Goal: Check status: Check status

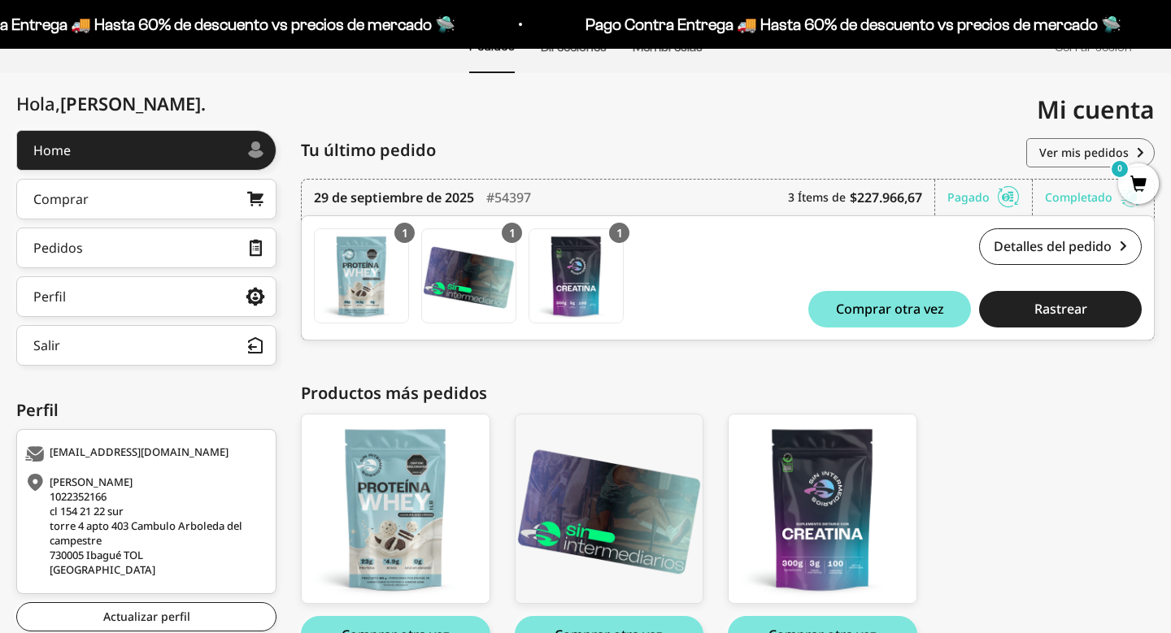
scroll to position [154, 0]
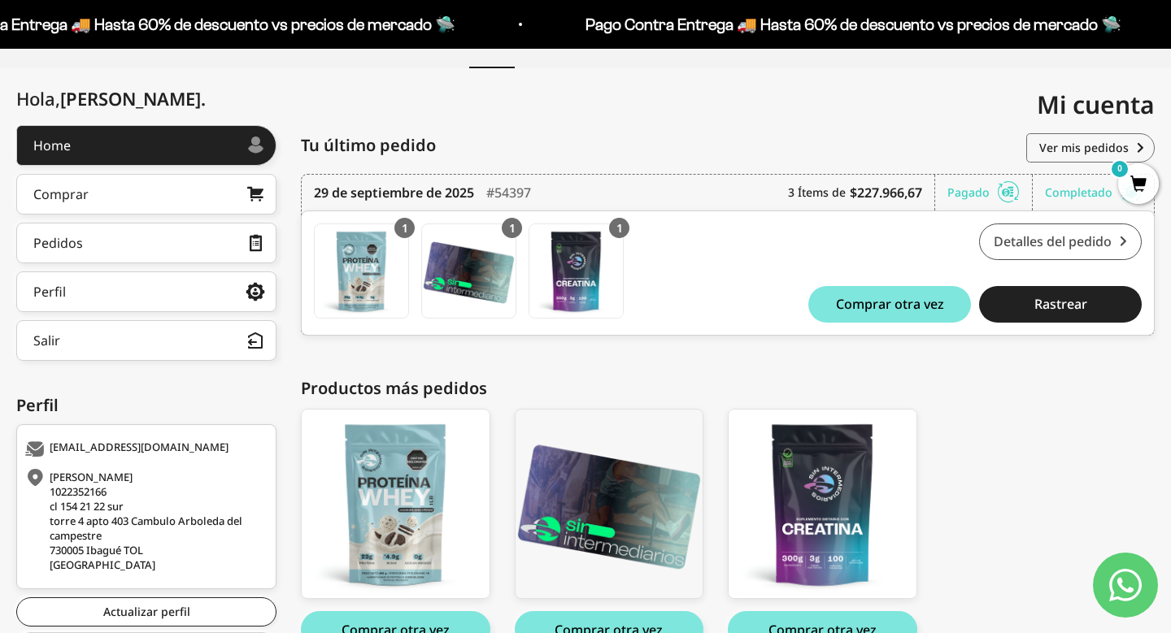
click at [1016, 243] on link "Detalles del pedido" at bounding box center [1060, 242] width 163 height 37
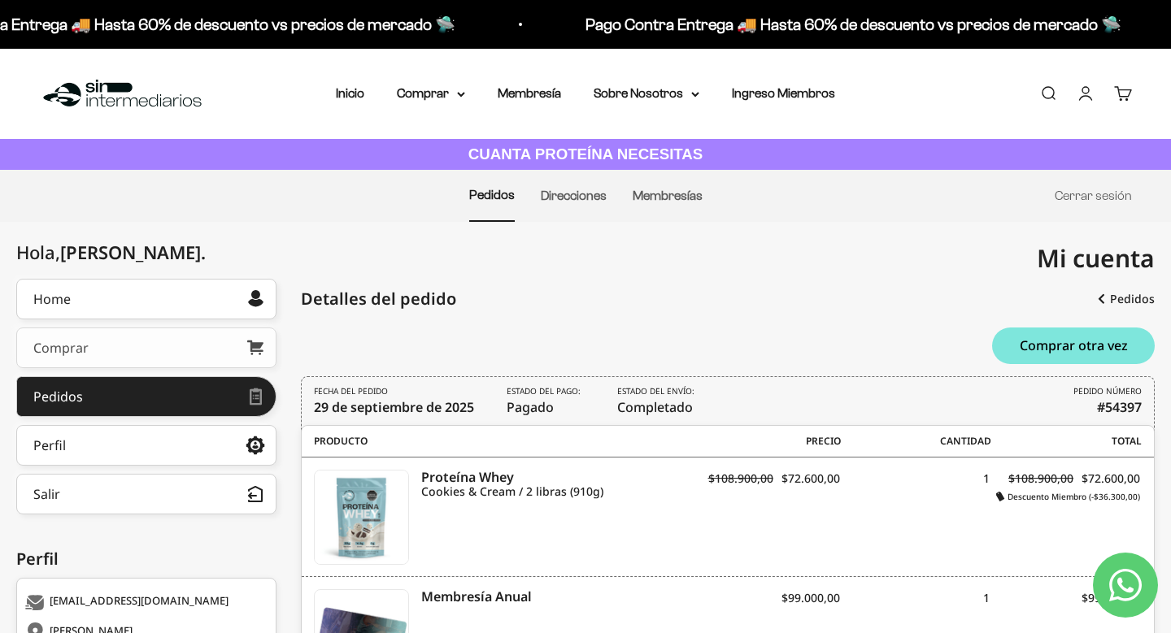
click at [117, 345] on link "Comprar" at bounding box center [146, 348] width 260 height 41
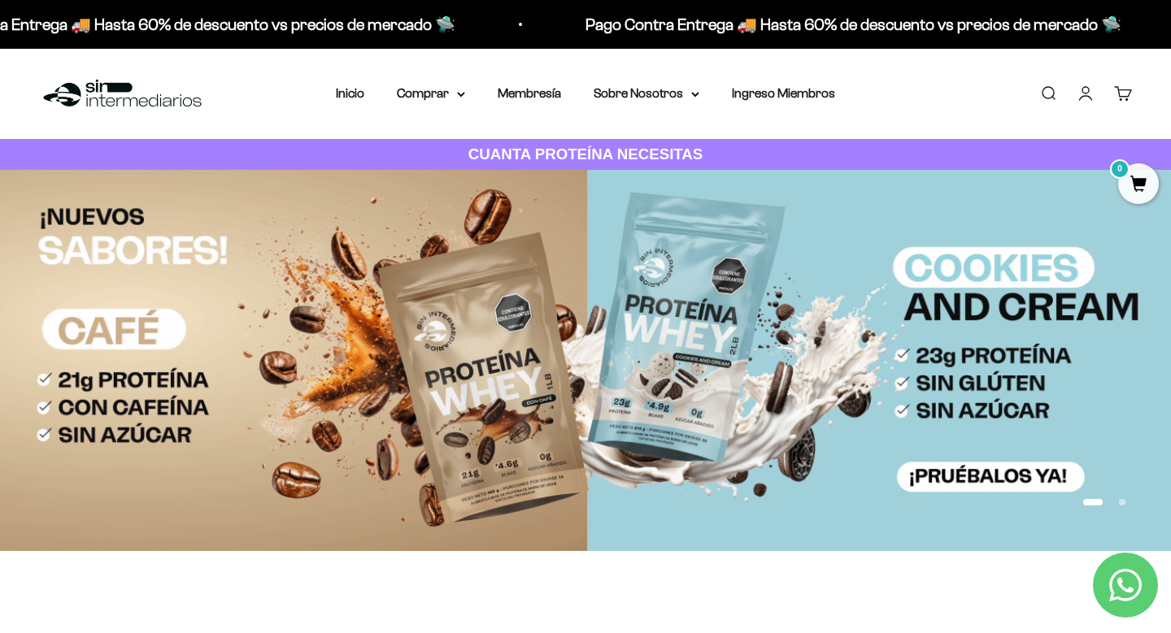
click at [1090, 98] on link "Cuenta" at bounding box center [1085, 94] width 18 height 18
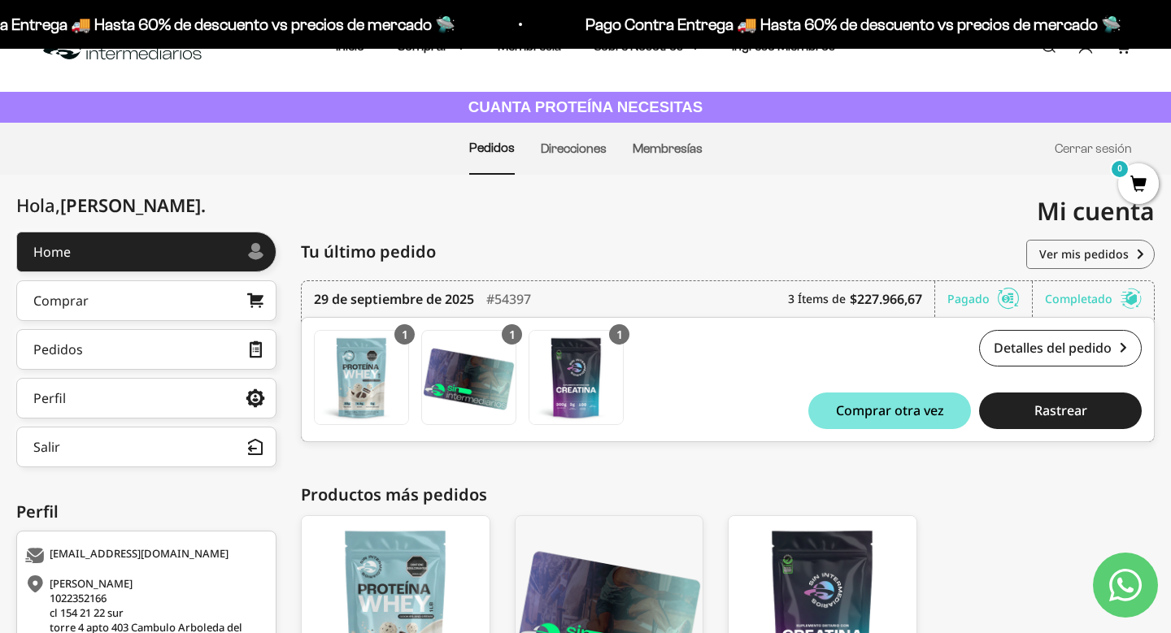
scroll to position [50, 0]
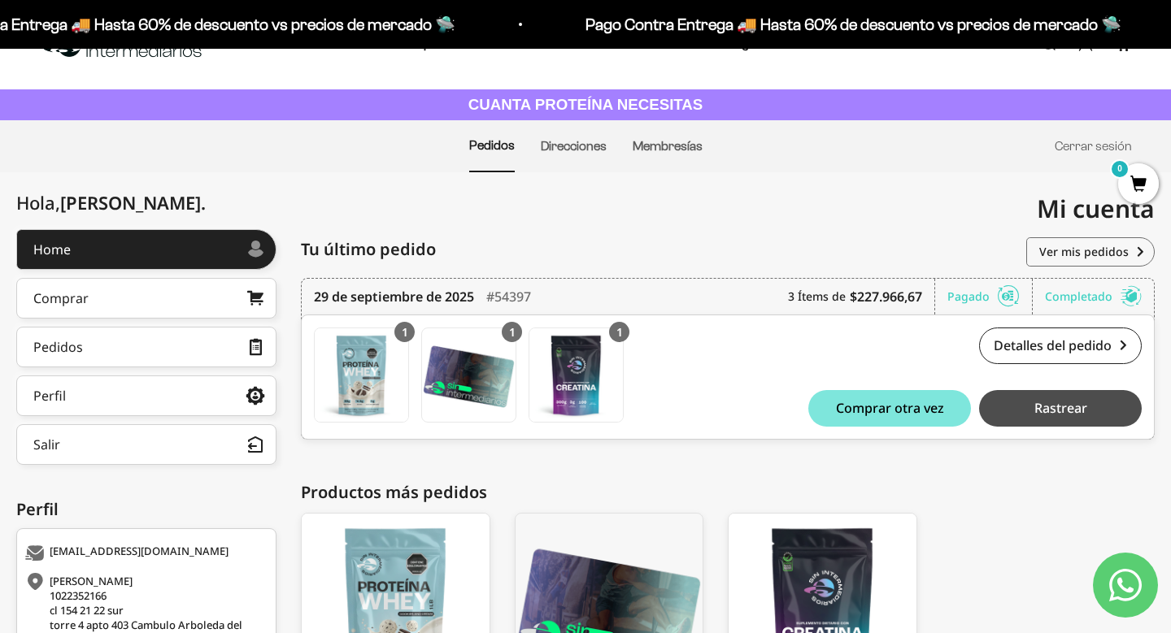
click at [1009, 403] on button "Rastrear" at bounding box center [1060, 408] width 163 height 37
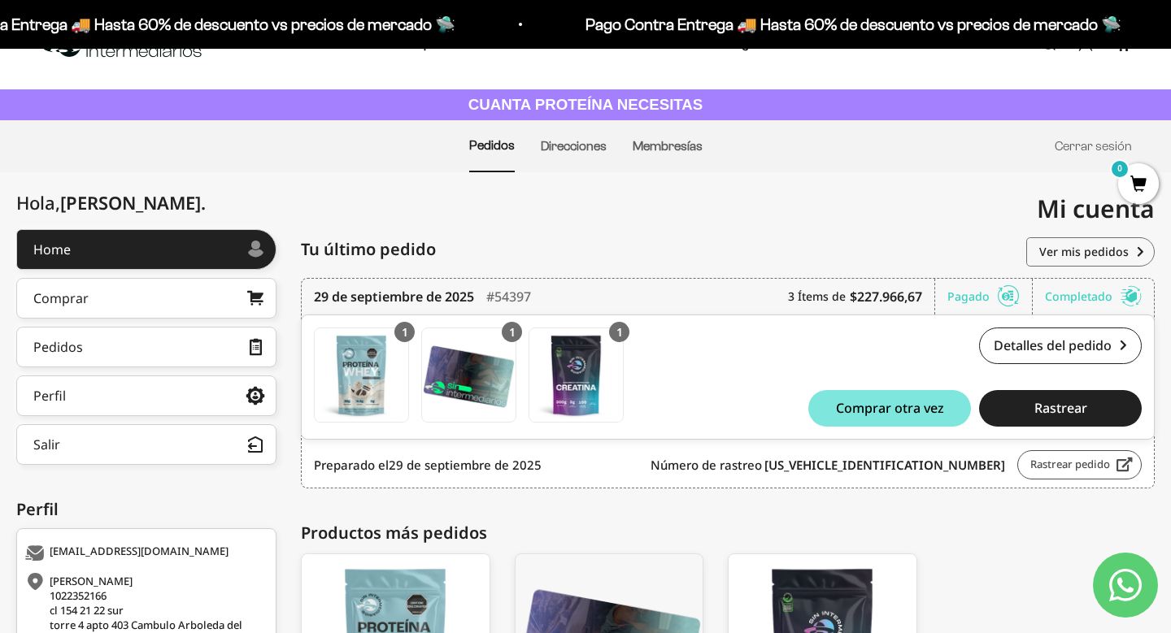
click at [1092, 469] on link "Rastrear pedido" at bounding box center [1079, 464] width 124 height 29
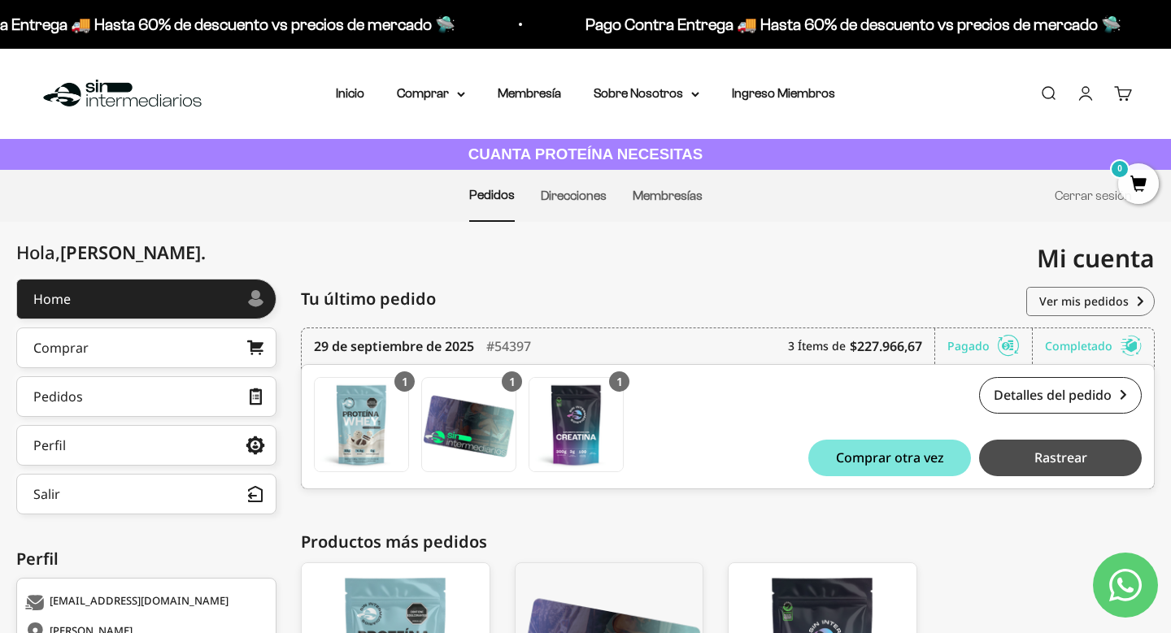
click at [1035, 453] on span "Rastrear" at bounding box center [1060, 457] width 53 height 13
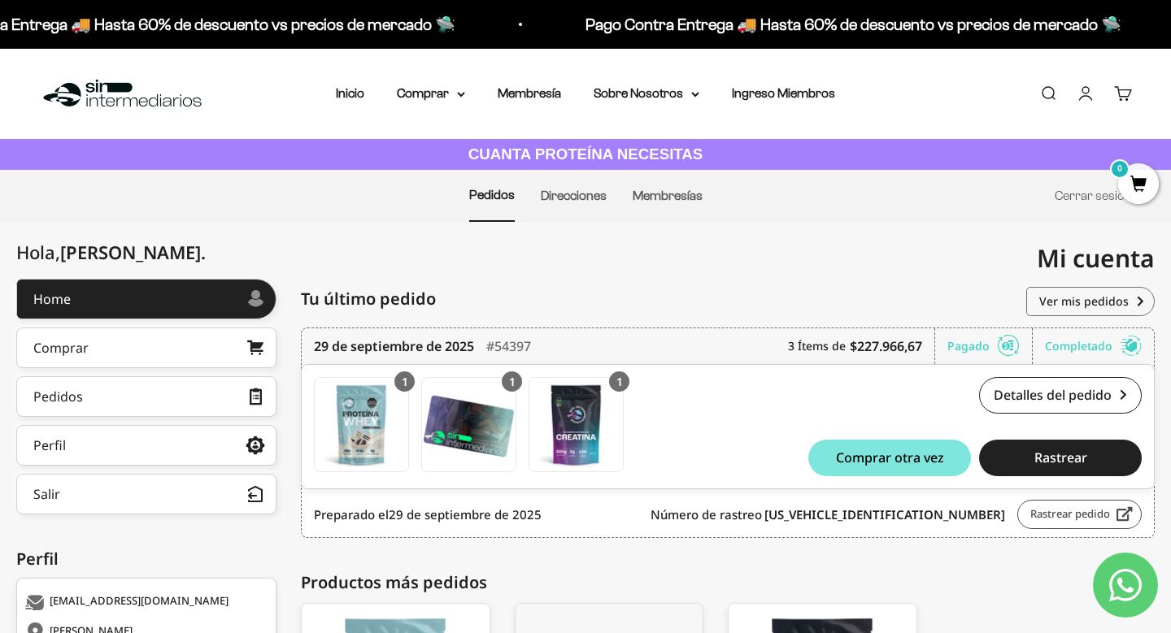
click at [1054, 522] on link "Rastrear pedido" at bounding box center [1079, 514] width 124 height 29
